Goal: Information Seeking & Learning: Learn about a topic

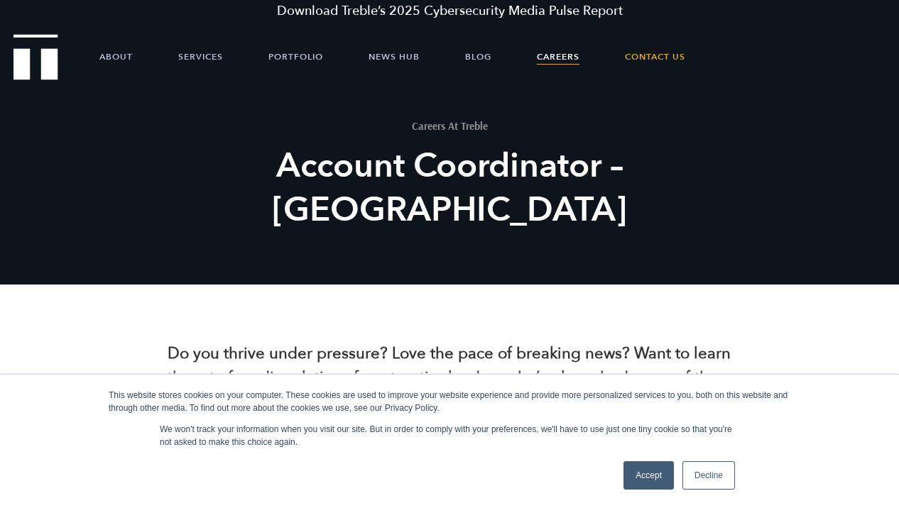
click at [546, 63] on link "Careers" at bounding box center [558, 57] width 43 height 43
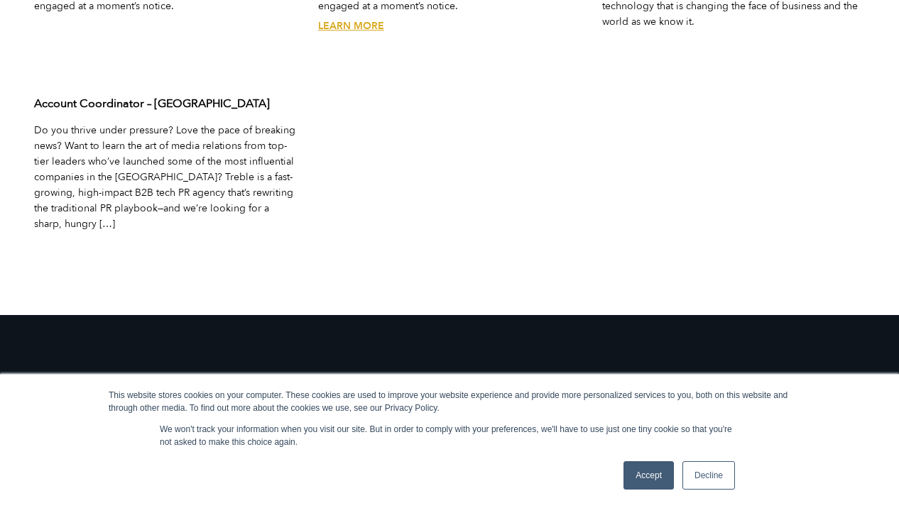
scroll to position [4981, 0]
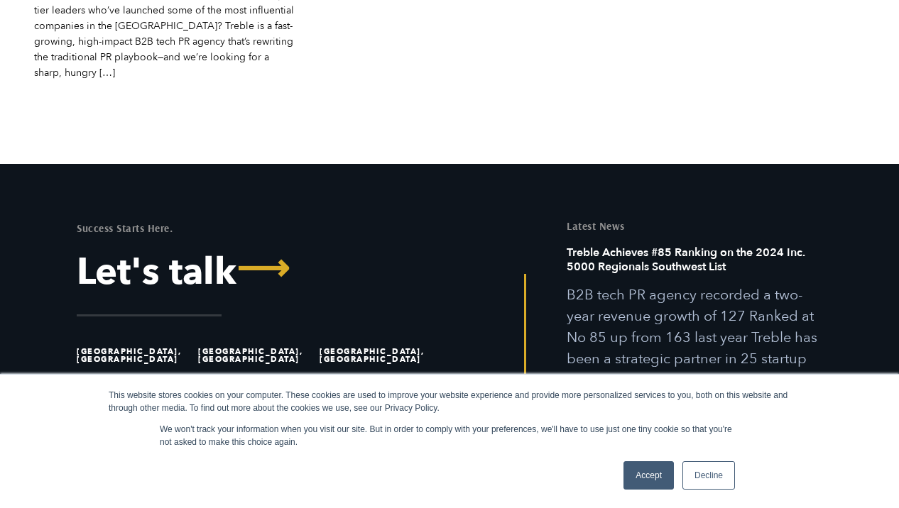
click at [646, 479] on link "Accept" at bounding box center [649, 476] width 50 height 28
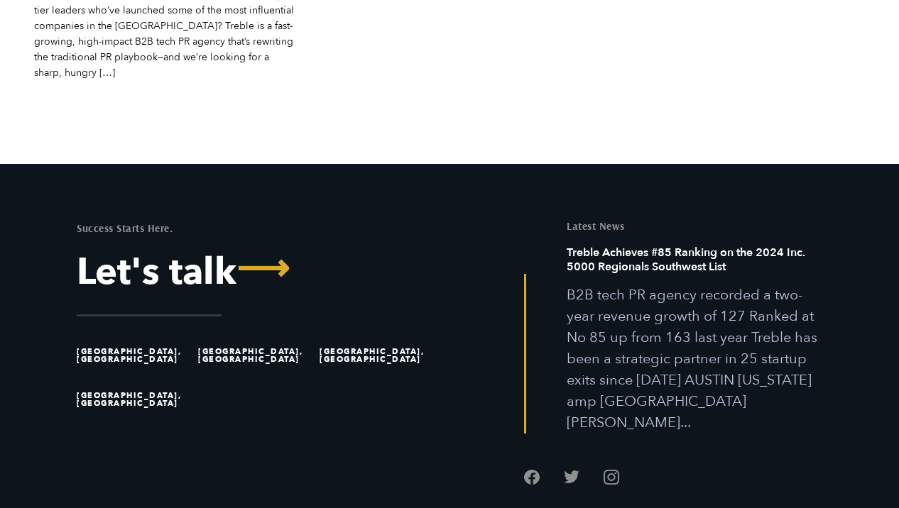
click at [355, 334] on li "[GEOGRAPHIC_DATA], [GEOGRAPHIC_DATA]" at bounding box center [377, 356] width 115 height 44
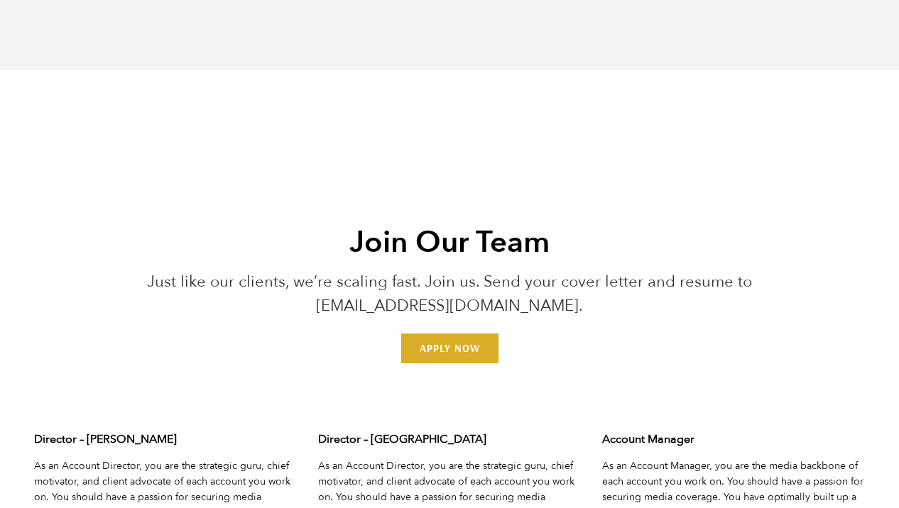
scroll to position [4124, 0]
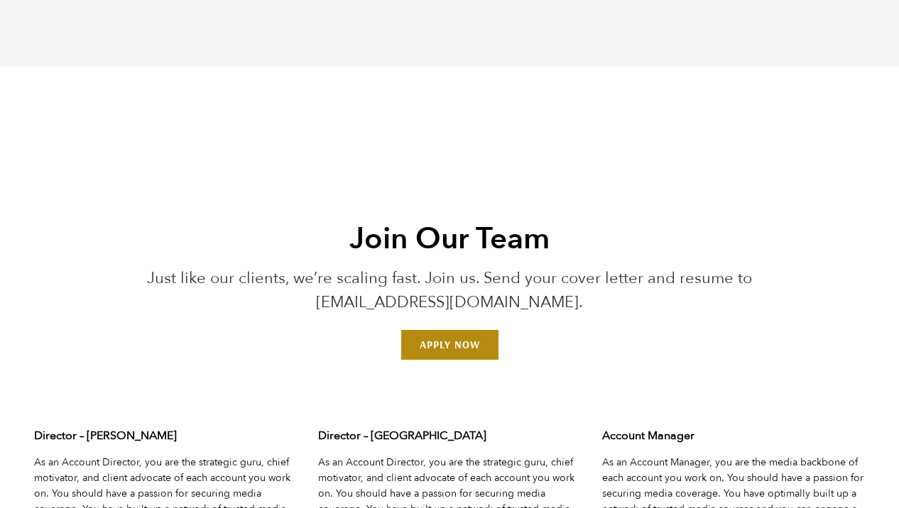
click at [481, 330] on link "Apply Now" at bounding box center [449, 345] width 97 height 30
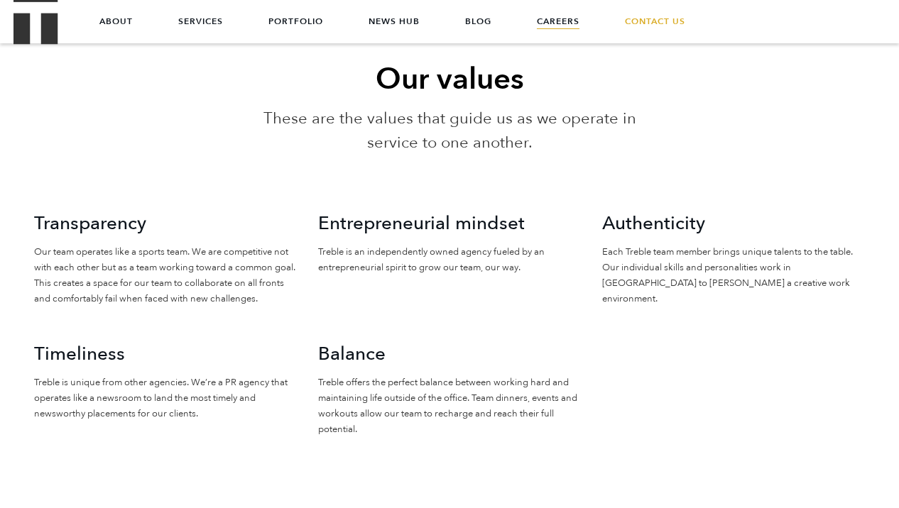
scroll to position [719, 0]
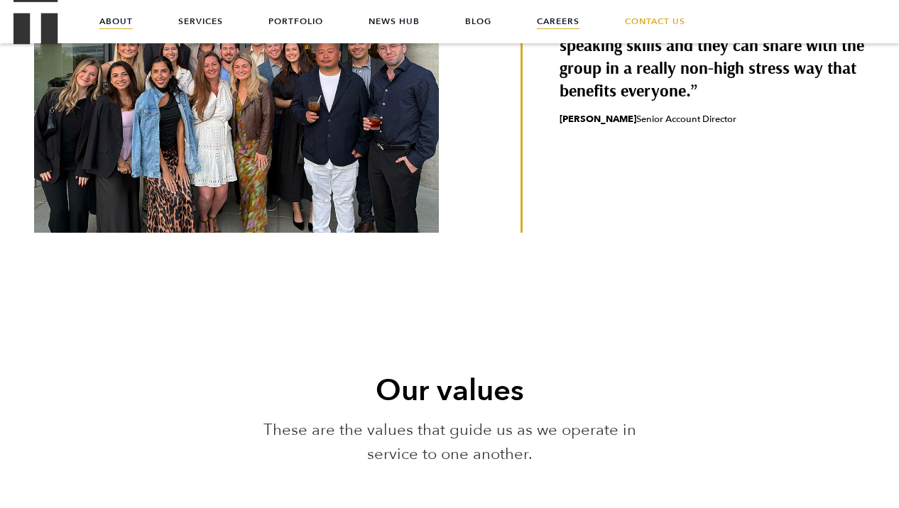
click at [115, 21] on link "About" at bounding box center [115, 21] width 33 height 43
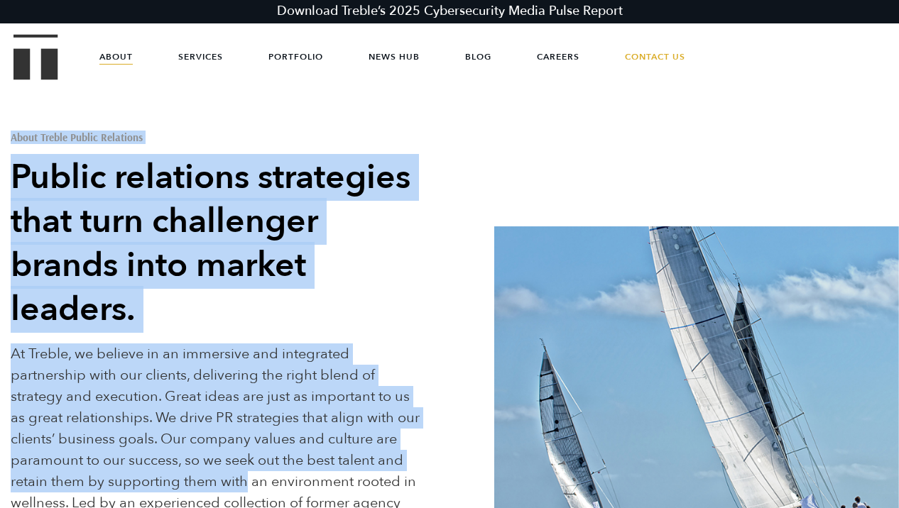
click at [239, 484] on div "About Treble Public Relations Public relations strategies that turn challenger …" at bounding box center [225, 337] width 428 height 481
click at [147, 352] on p "At Treble, we believe in an immersive and integrated partnership with our clien…" at bounding box center [218, 461] width 414 height 234
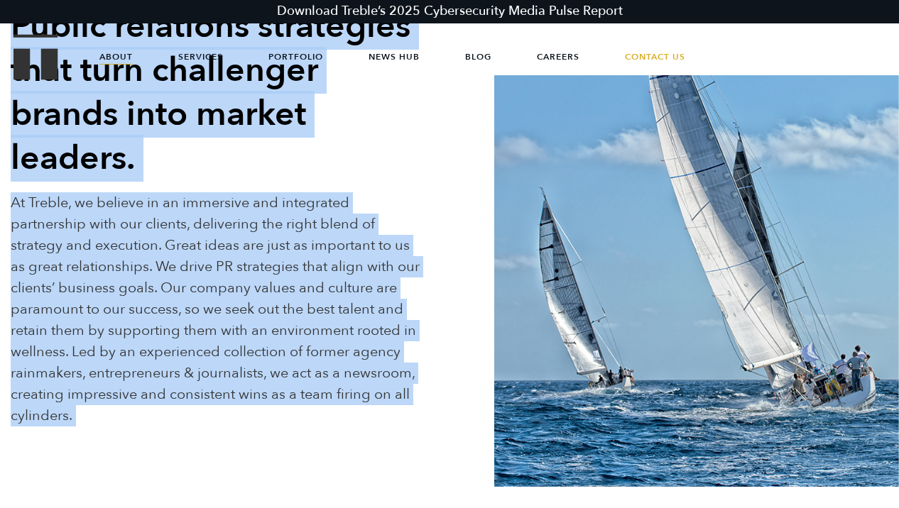
scroll to position [197, 0]
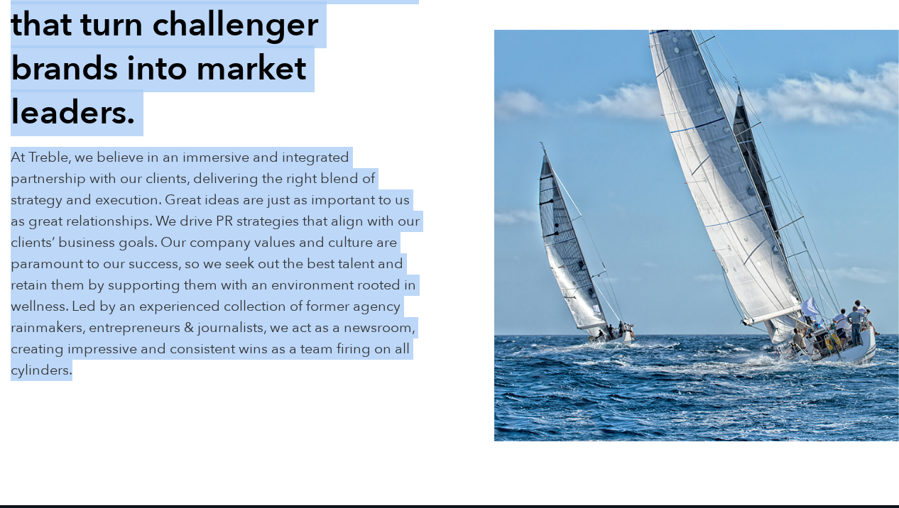
drag, startPoint x: 11, startPoint y: 138, endPoint x: 213, endPoint y: 379, distance: 314.5
click at [213, 379] on div "About Treble Public Relations Public relations strategies that turn challenger …" at bounding box center [225, 140] width 428 height 481
copy div "About Treble Public Relations Public relations strategies that turn challenger …"
